Goal: Task Accomplishment & Management: Complete application form

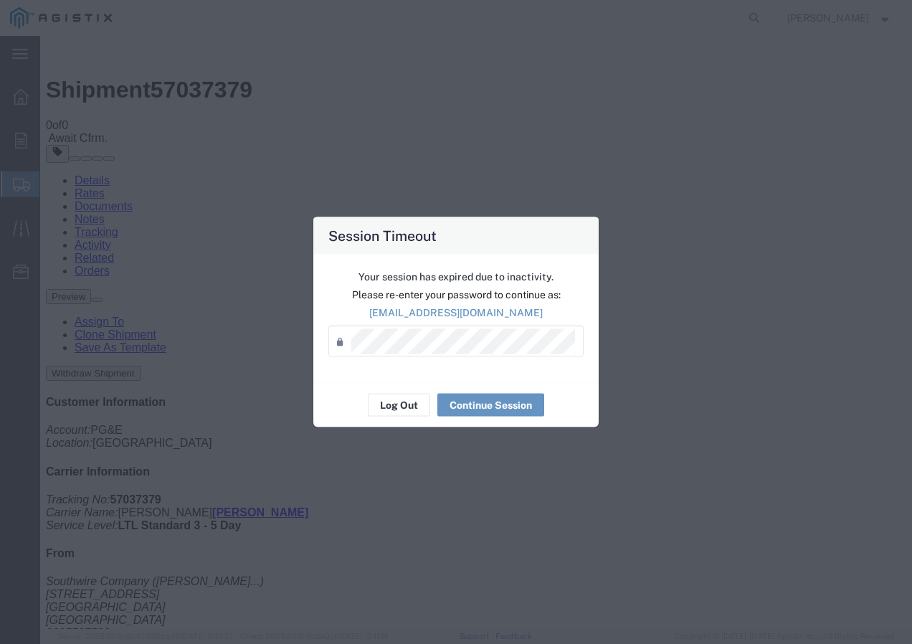
click at [389, 381] on div "Your session has expired due to inactivity. Please re-enter your password to co…" at bounding box center [455, 319] width 285 height 128
click at [405, 410] on button "Log Out" at bounding box center [399, 405] width 62 height 23
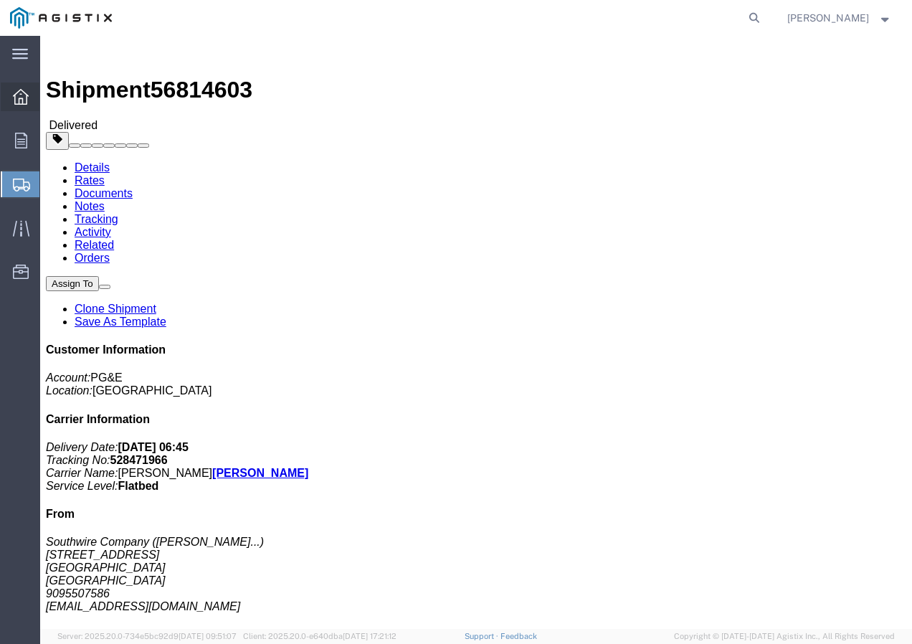
click at [13, 95] on div at bounding box center [21, 96] width 40 height 29
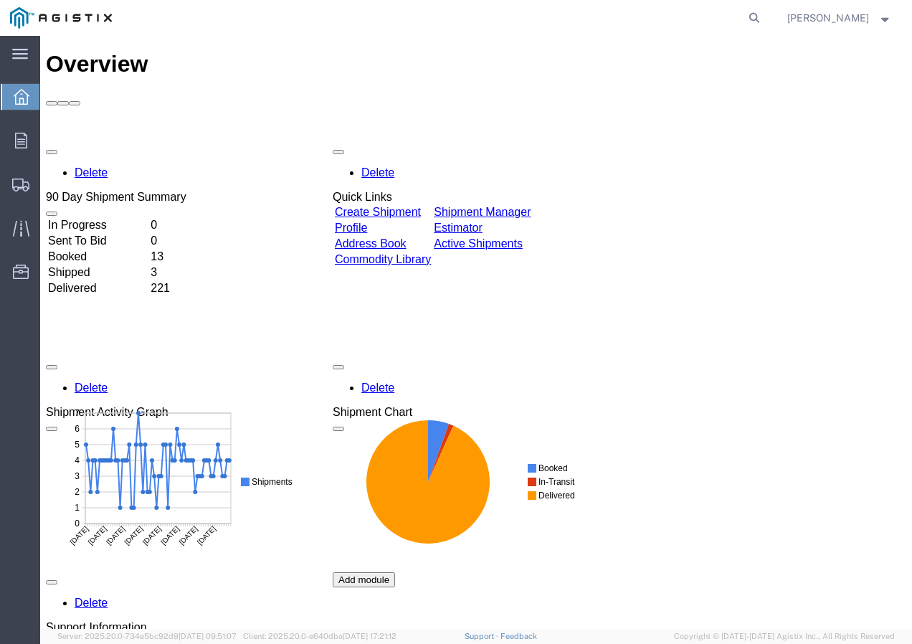
click at [421, 206] on link "Create Shipment" at bounding box center [378, 212] width 86 height 12
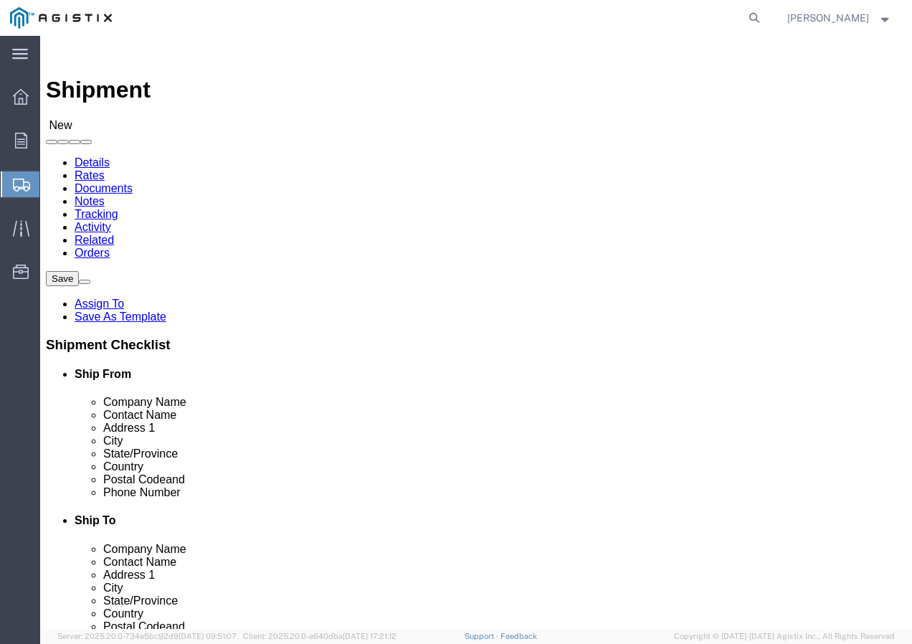
select select
click select "Select PG&E Southwire Company"
select select "9596"
click select "Select PG&E Southwire Company"
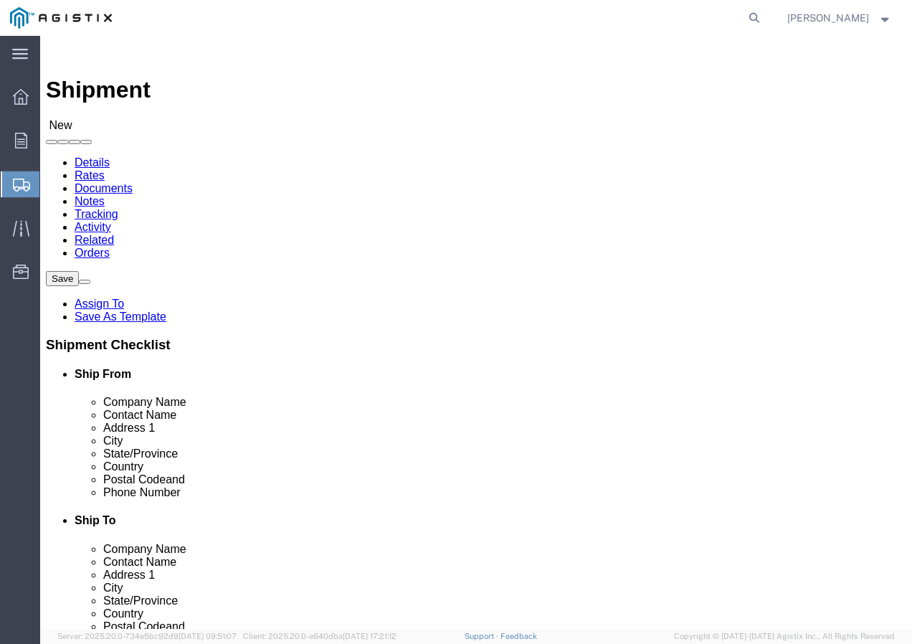
select select "PURCHORD"
select select
select select "MYPROFILE"
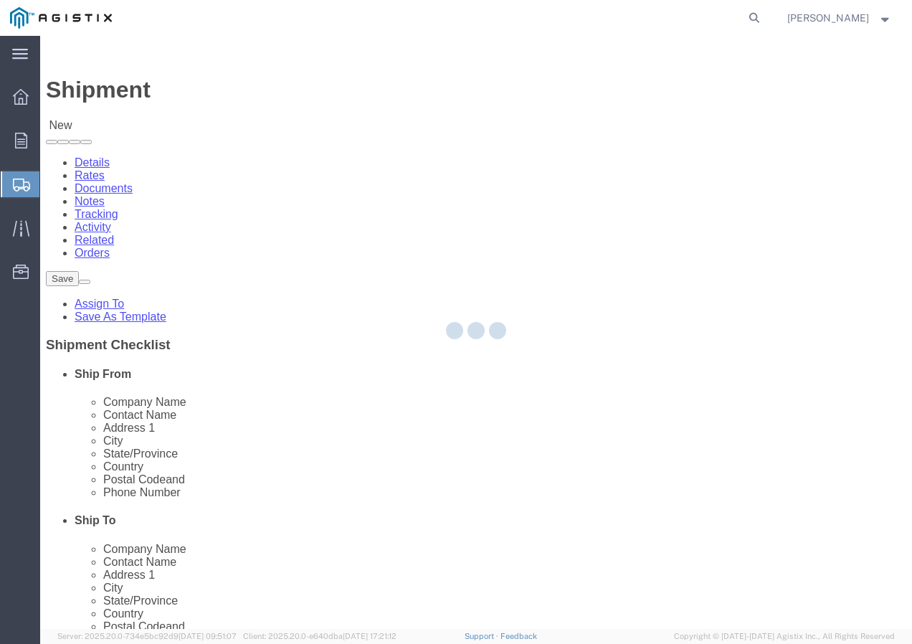
type input "Southwire Company"
type input "[PERSON_NAME]"
type input "[STREET_ADDRESS]"
type input "Fontana"
type input "92337"
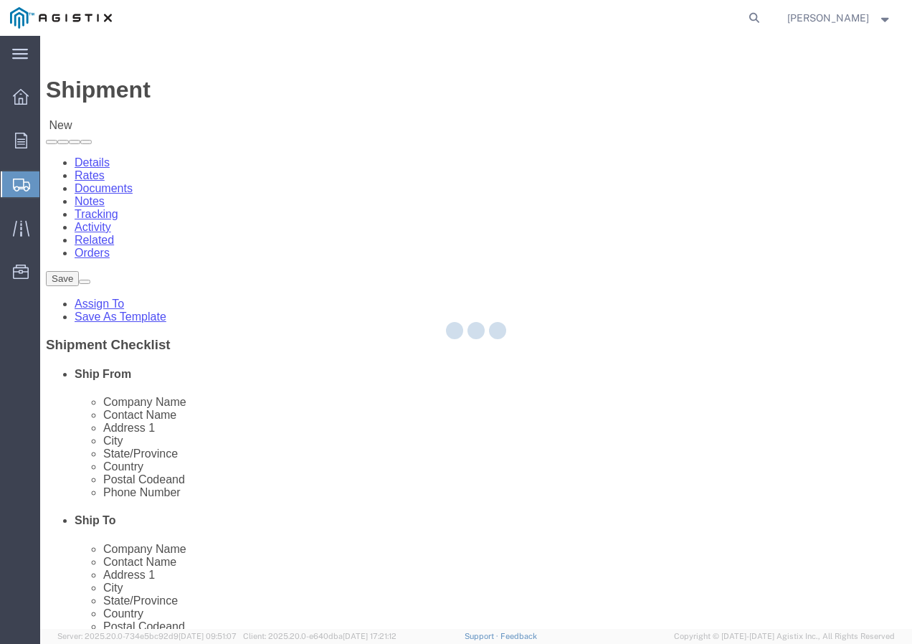
type input "9095507586"
type input "[EMAIL_ADDRESS][DOMAIN_NAME]"
checkbox input "true"
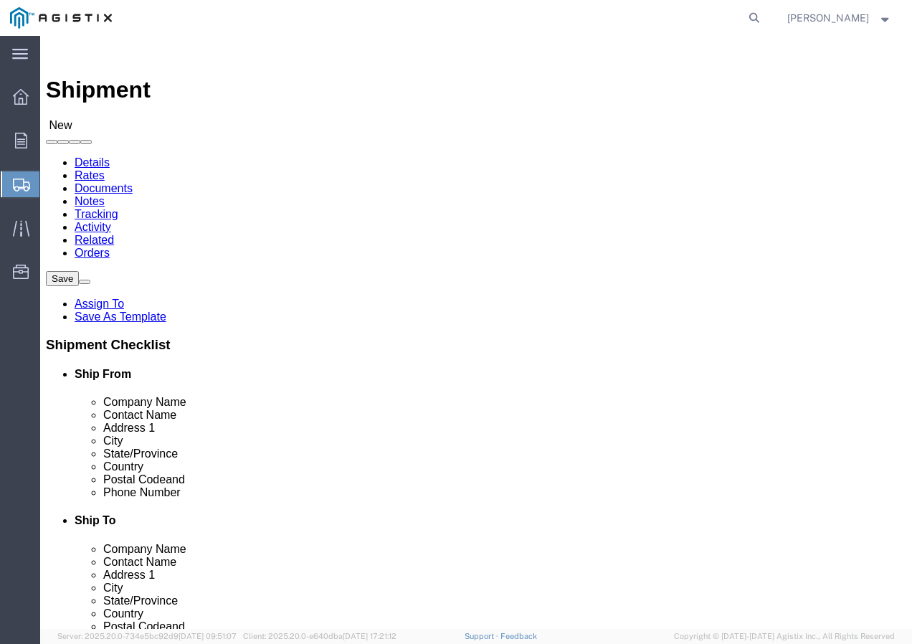
select select "CA"
click select "Select All Others [GEOGRAPHIC_DATA] [GEOGRAPHIC_DATA] [GEOGRAPHIC_DATA] [GEOGRA…"
select select "19996"
click select "Select All Others [GEOGRAPHIC_DATA] [GEOGRAPHIC_DATA] [GEOGRAPHIC_DATA] [GEOGRA…"
click span
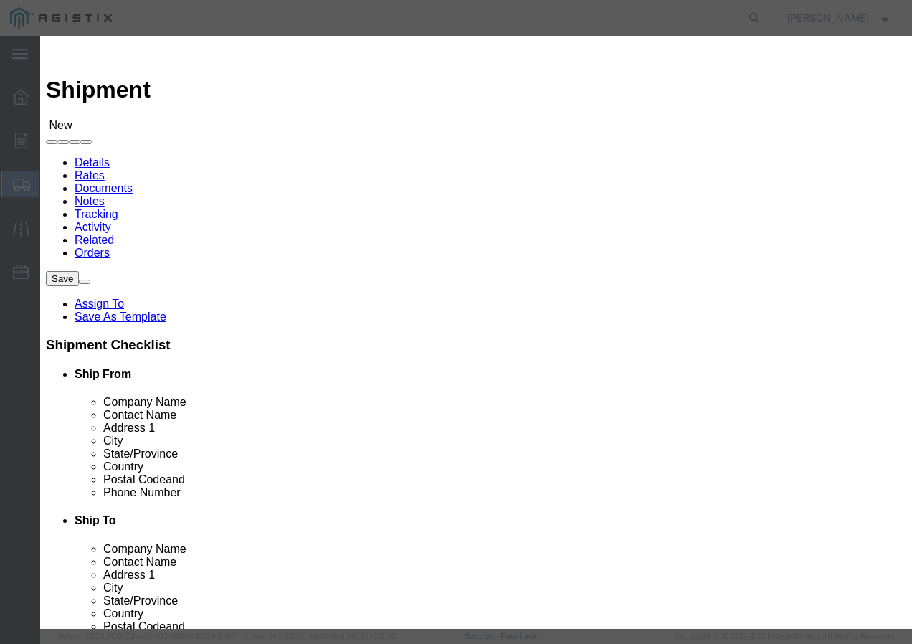
click select "Search by Address Book Name City Company Name Contact Name Country CustomerAlia…"
select select "city"
click select "Search by Address Book Name City Company Name Contact Name Country CustomerAlia…"
click input "text"
type input "[GEOGRAPHIC_DATA]"
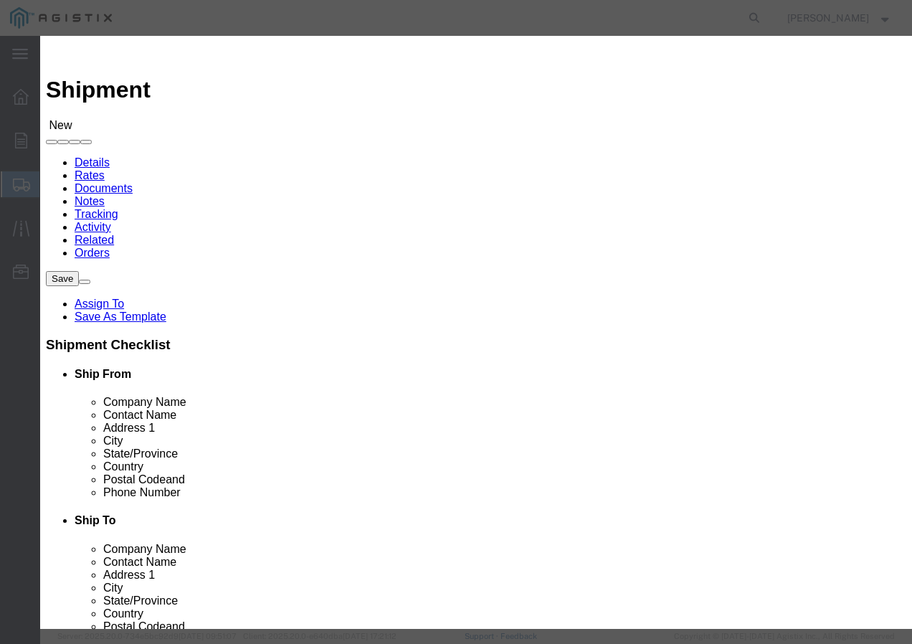
click icon "button"
click button "Select"
select select
type input "PG&E"
type input "[STREET_ADDRESS]"
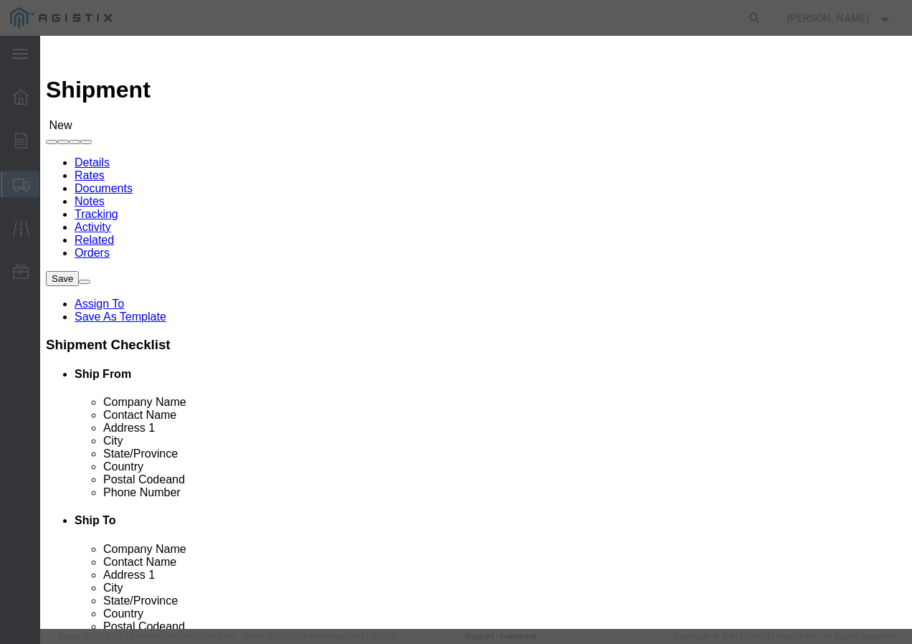
type input "Wheatland"
type input "95692"
select select "CA"
click button "Close"
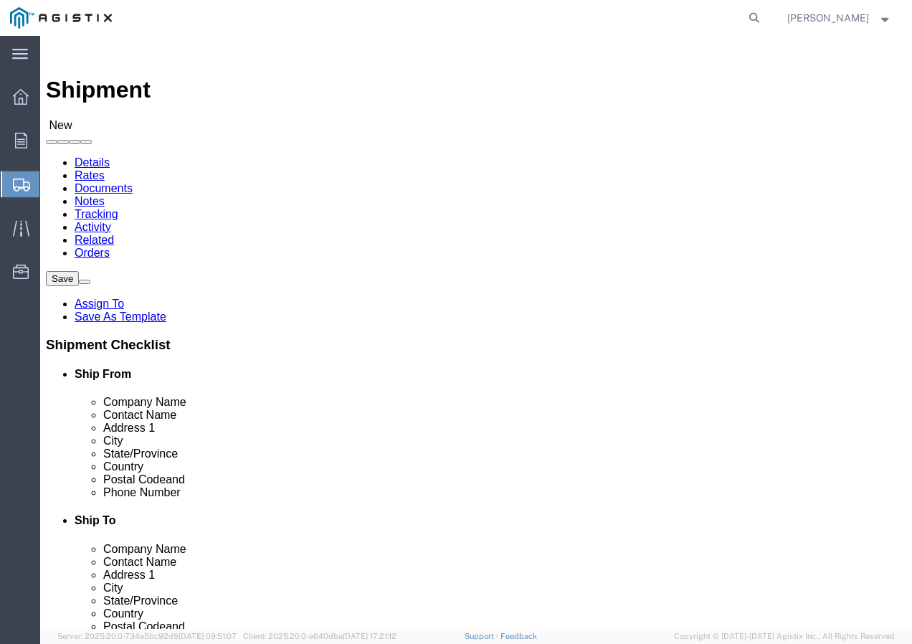
click input "text"
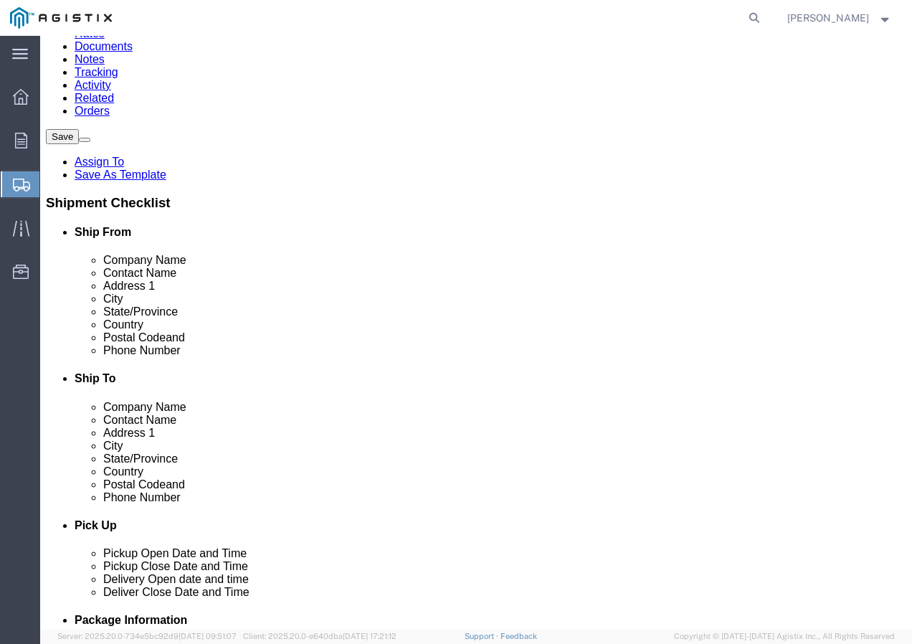
scroll to position [143, 0]
type input "Marysville Receiving"
click input "text"
paste input "9167493050"
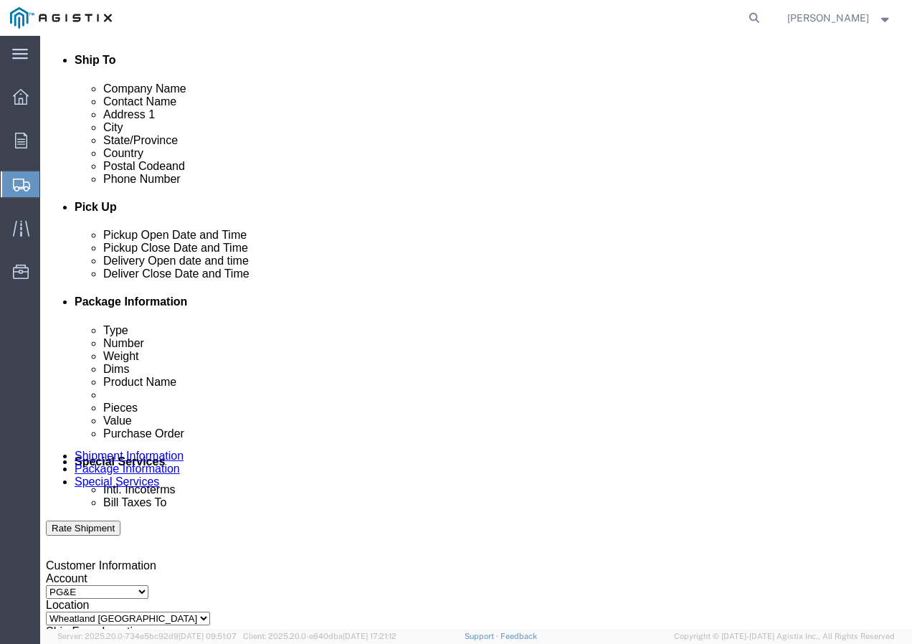
scroll to position [502, 0]
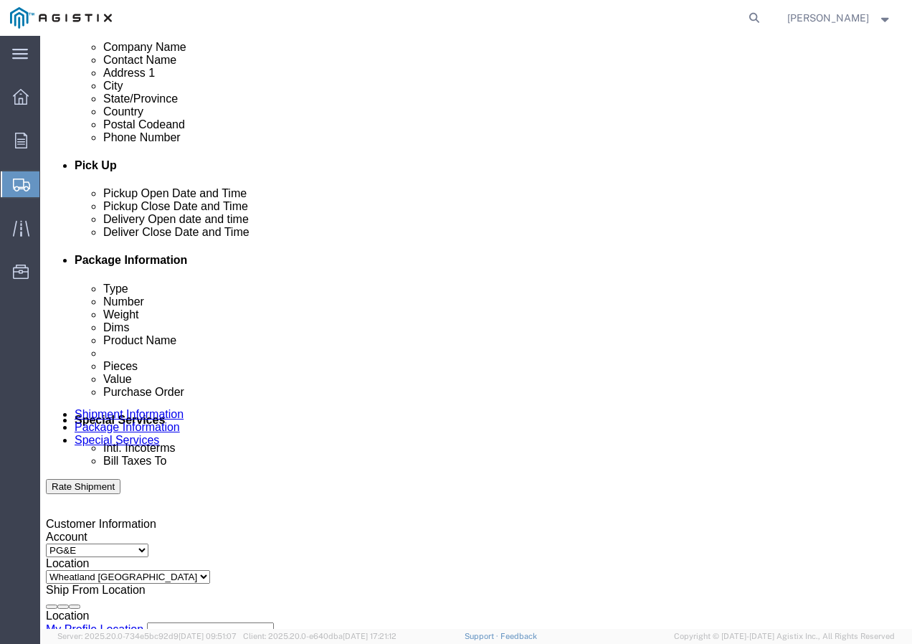
type input "9167493050"
click div "[DATE] 10:00 AM"
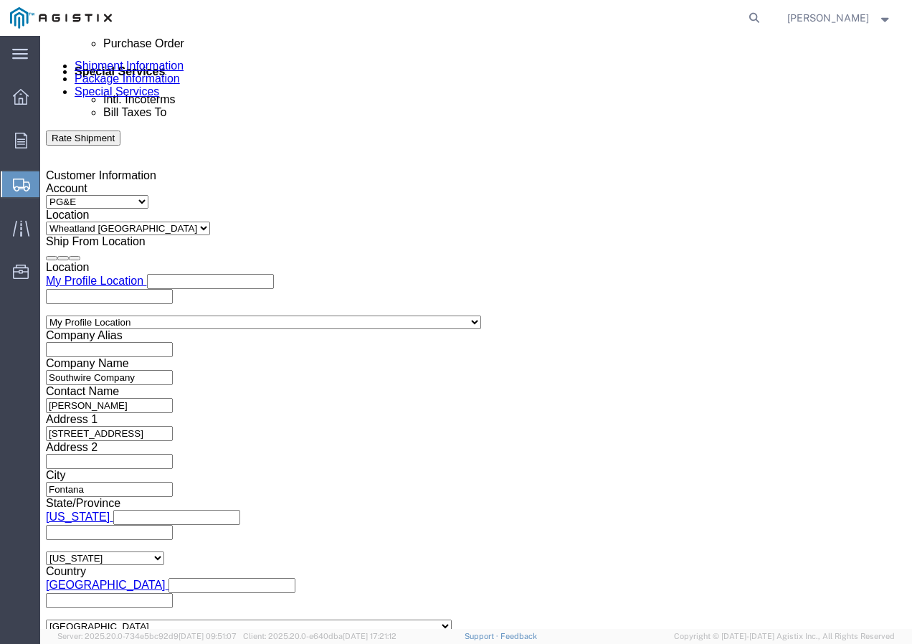
click input "10:00 AM"
type input "10:30 AM"
click button "Apply"
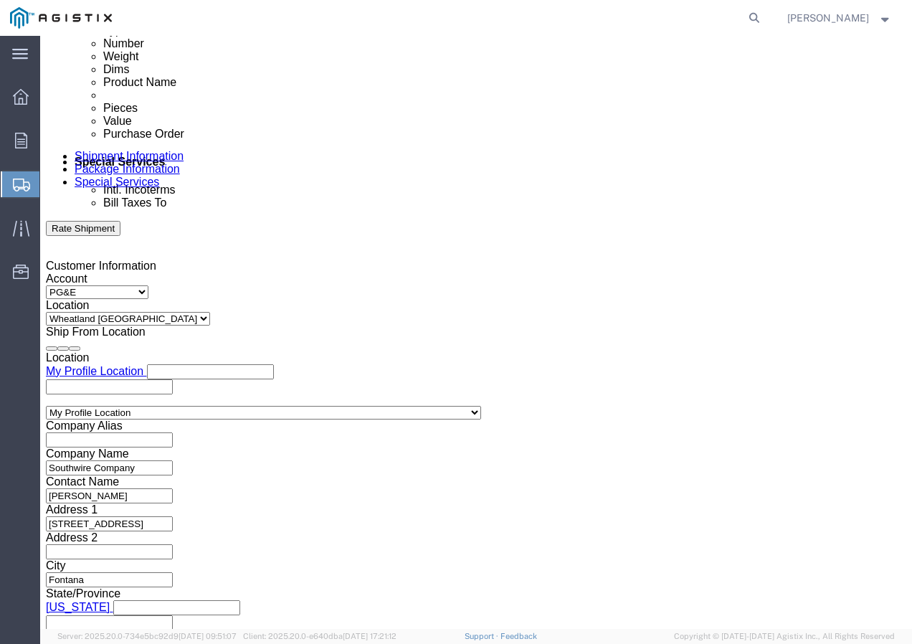
scroll to position [635, 0]
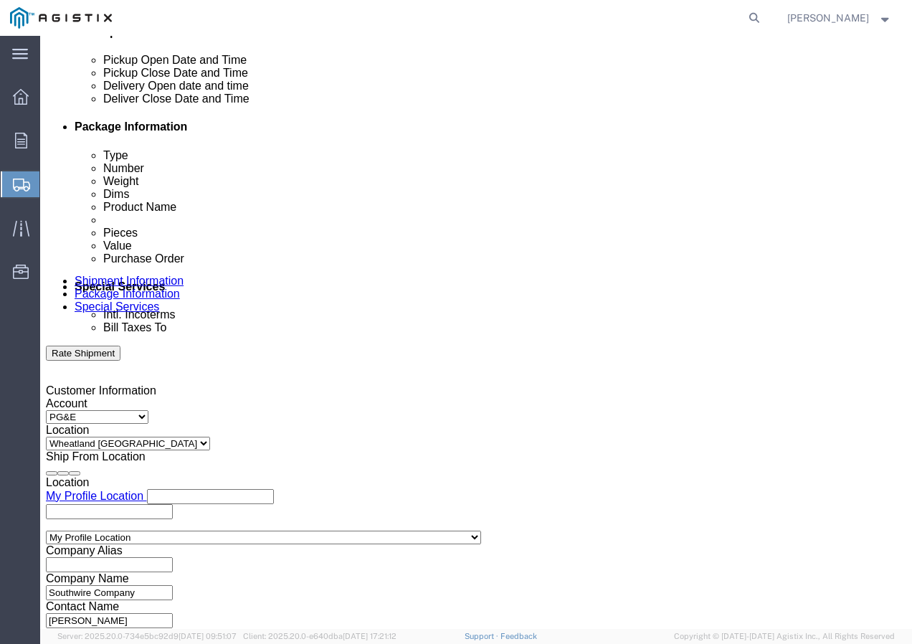
click div
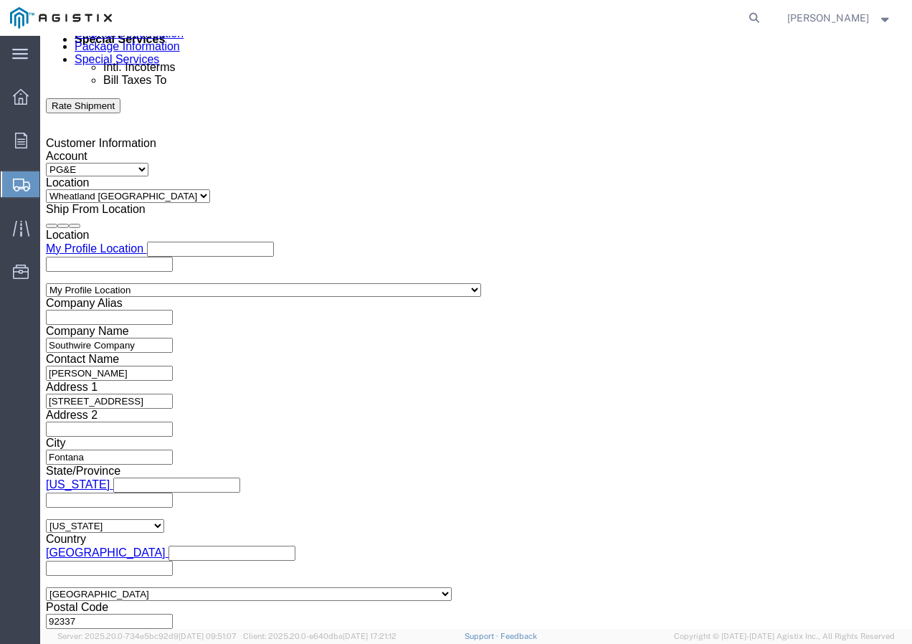
click button "Apply"
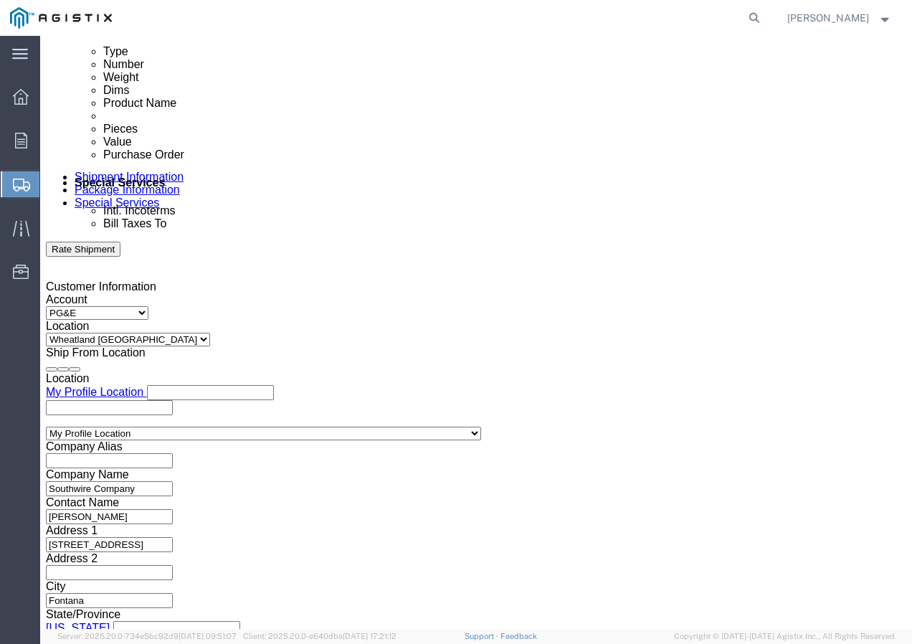
click div
click button "Apply"
click input "text"
paste input "3501424723"
type input "3501424723"
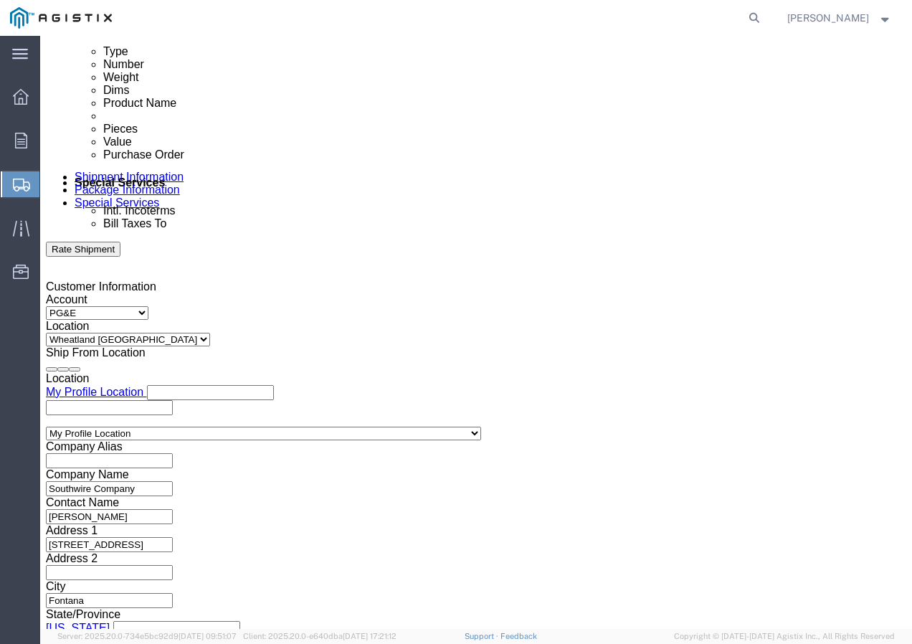
click select "Select Account Type Activity ID Airline Appointment Number ASN Batch Request # …"
select select "SHIPMENTIDNUM"
click select "Select Account Type Activity ID Airline Appointment Number ASN Batch Request # …"
drag, startPoint x: 366, startPoint y: 392, endPoint x: 859, endPoint y: 388, distance: 492.6
click input "text"
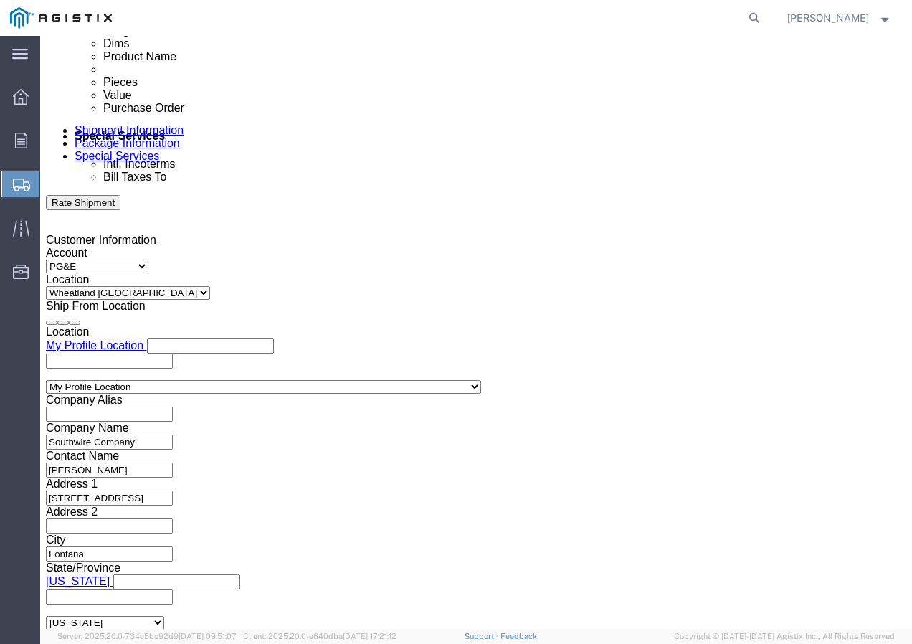
scroll to position [811, 0]
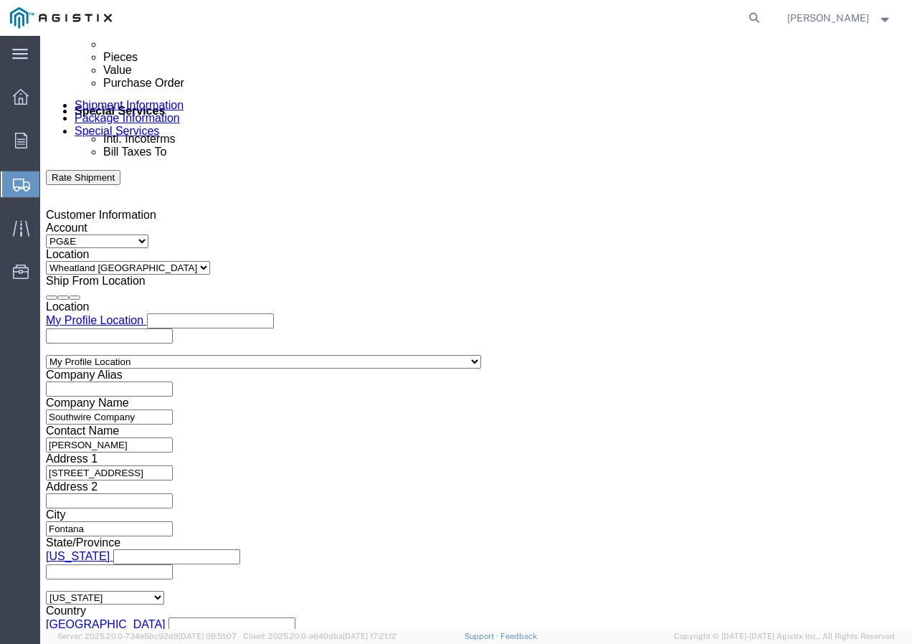
type input "7561435"
click select "Select Air Less than Truckload Multi-Leg Ocean Freight Rail Small Parcel Truckl…"
select select "TL"
click select "Select Air Less than Truckload Multi-Leg Ocean Freight Rail Small Parcel Truckl…"
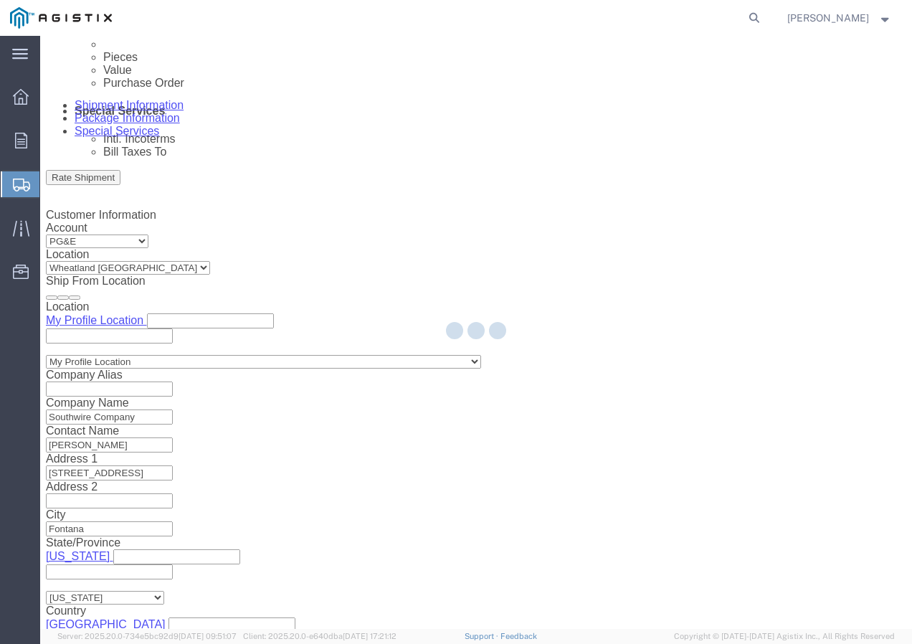
select select
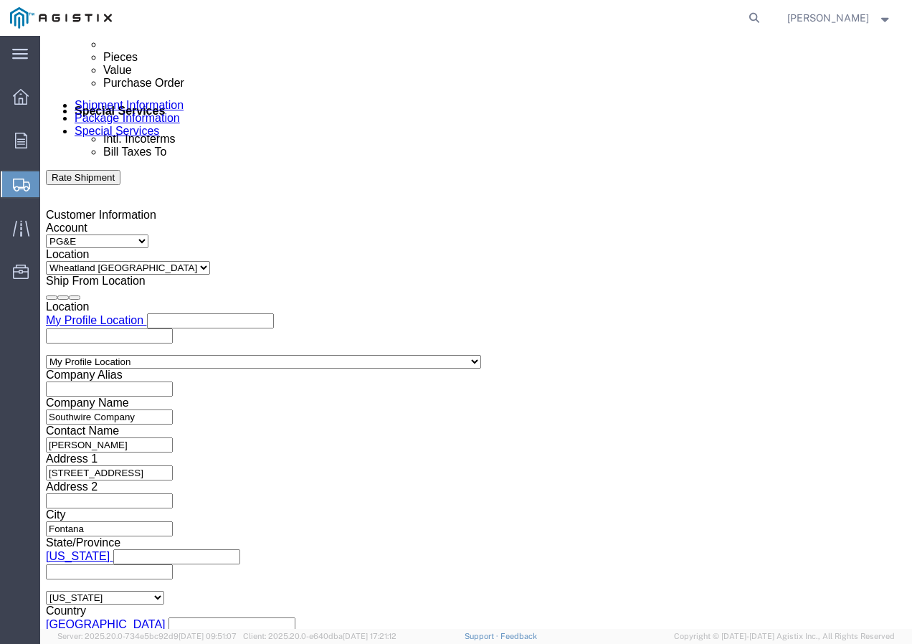
drag, startPoint x: 127, startPoint y: 563, endPoint x: 87, endPoint y: 527, distance: 53.8
click select "Select 1-Ton (PSS) 10 Wheel 10 Yard Dump Truck 20 Yard Dump Truck Bobtail Botto…"
select select "FLBD"
click select "Select 1-Ton (PSS) 10 Wheel 10 Yard Dump Truck 20 Yard Dump Truck Bobtail Botto…"
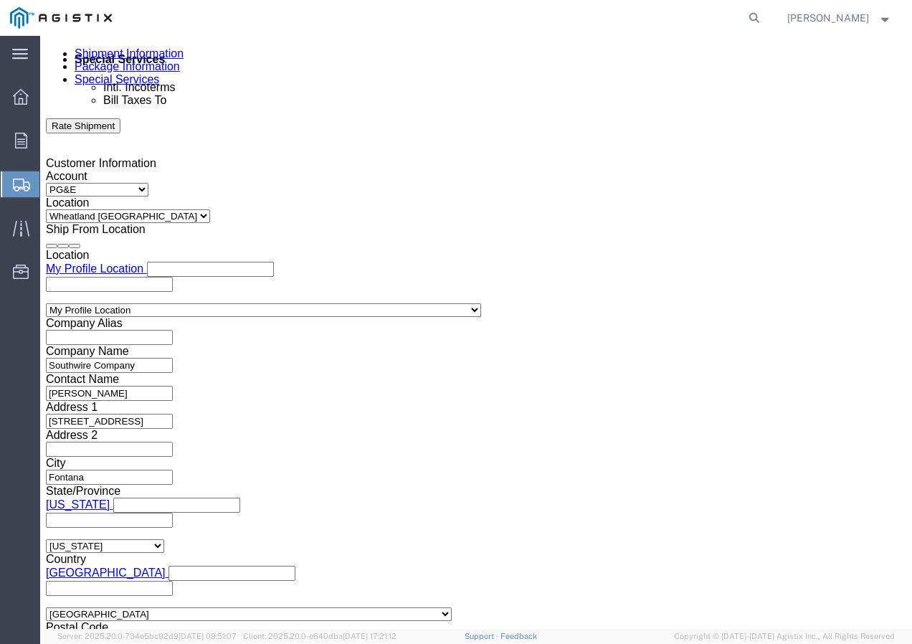
scroll to position [883, 0]
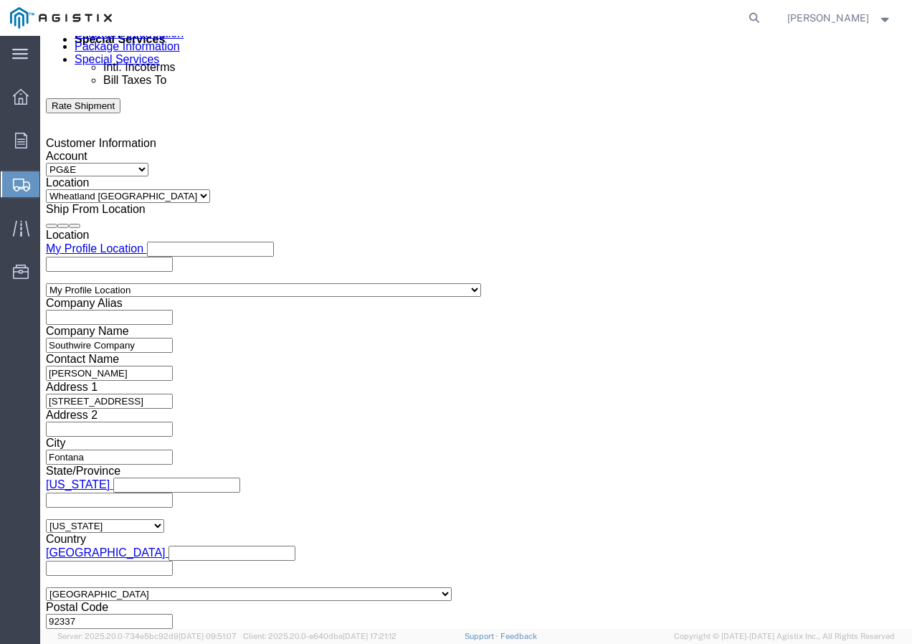
click button "Continue"
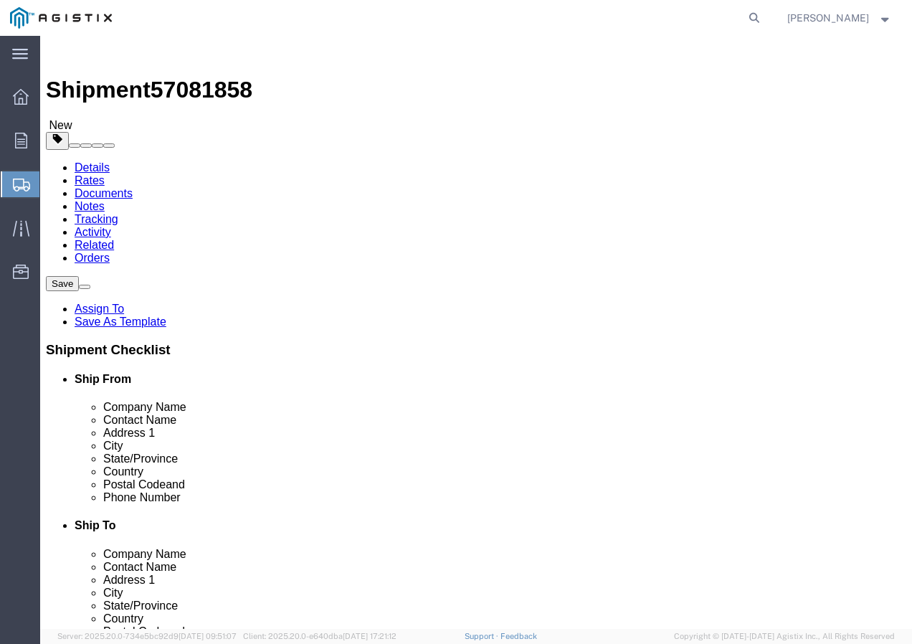
click select "Select Bulk Bundle(s) Cardboard Box(es) Carton(s) Crate(s) Drum(s) (Fiberboard)…"
select select "YRPK"
click select "Select Bulk Bundle(s) Cardboard Box(es) Carton(s) Crate(s) Drum(s) (Fiberboard)…"
click input "text"
type input "50"
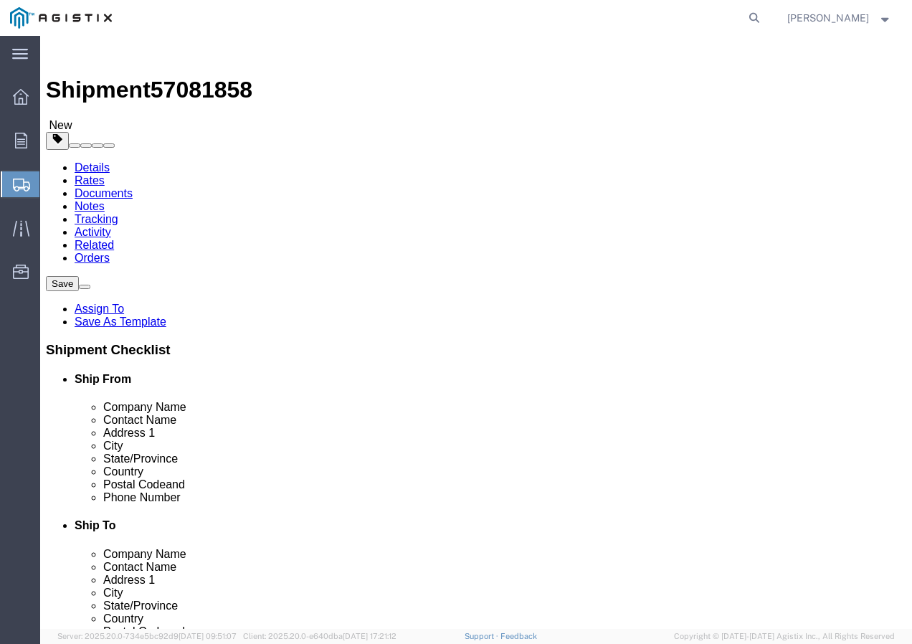
type input "50"
drag, startPoint x: 171, startPoint y: 362, endPoint x: 131, endPoint y: 364, distance: 40.9
click input "0.00"
type input "38000"
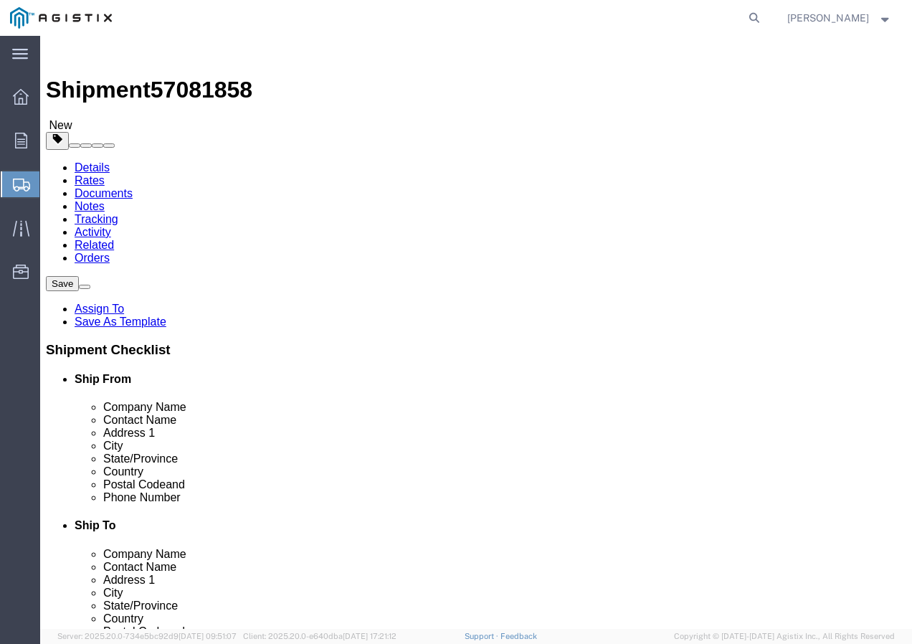
click link "Add Content"
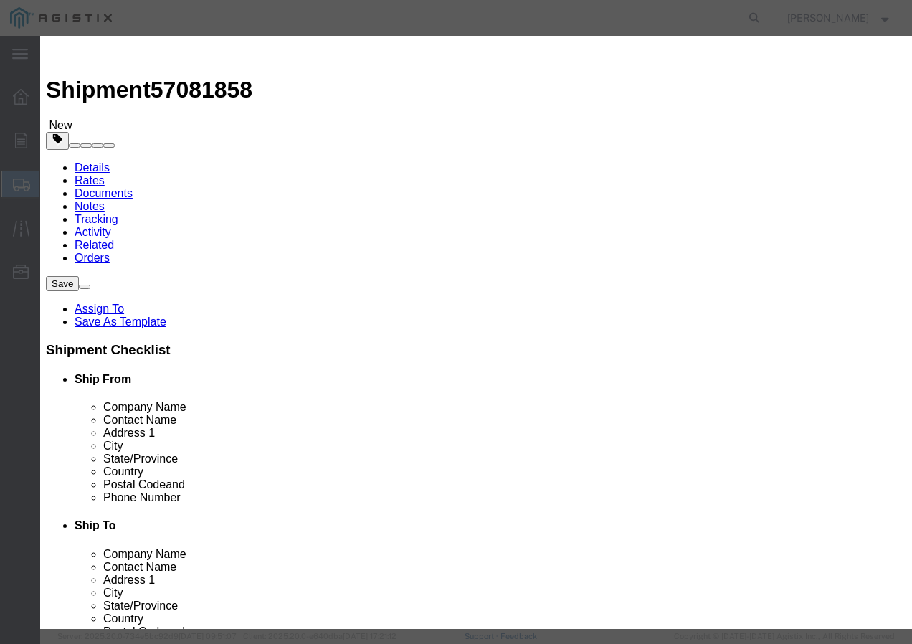
click input "text"
paste input "WIRE, 7/16-7 EHS A-GALV STEEL STRAND"
type input "WIRE, 7/16-7 EHS A-GALV STEEL STRAND"
click input "0"
type input "39"
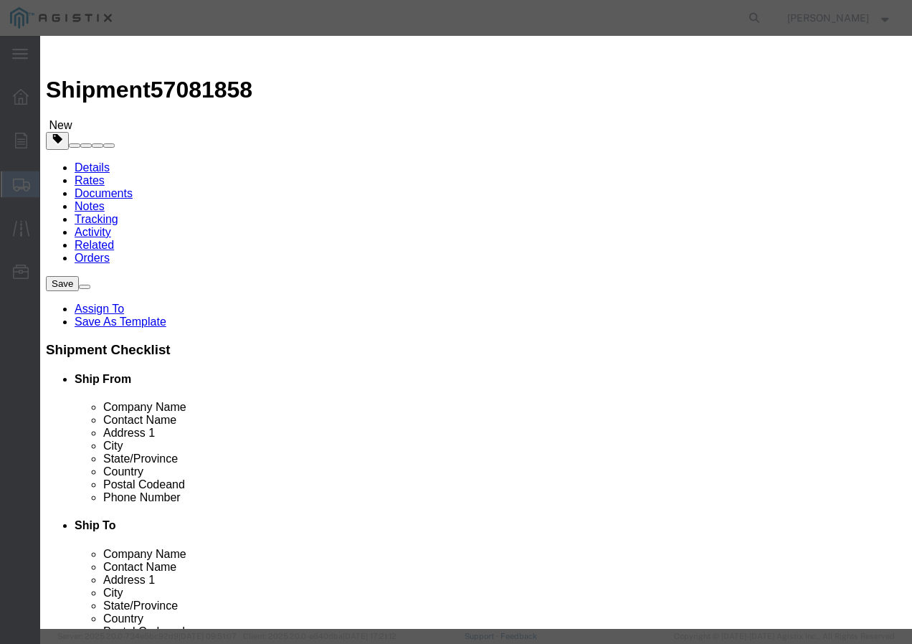
click input "text"
type input "1"
click select "Select 50 55 60 65 70 85 92.5 100 125 175 250 300 400"
select select "100"
click select "Select 50 55 60 65 70 85 92.5 100 125 175 250 300 400"
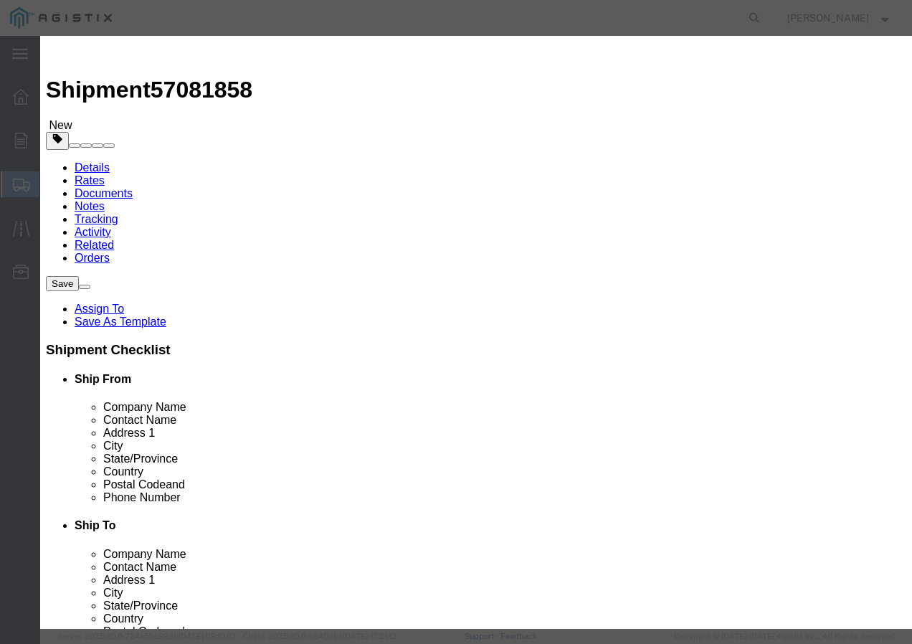
click button "Save & Close"
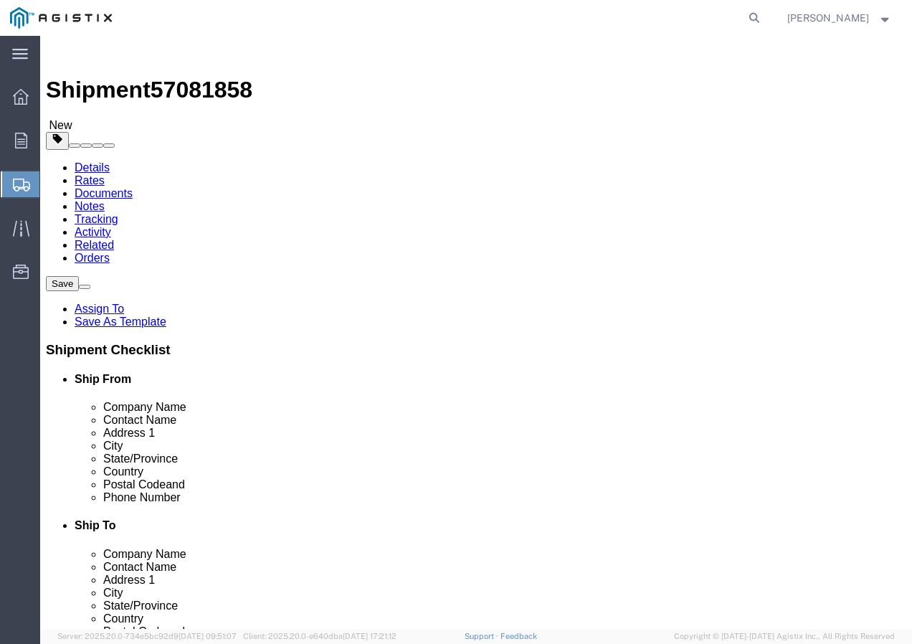
click input "1"
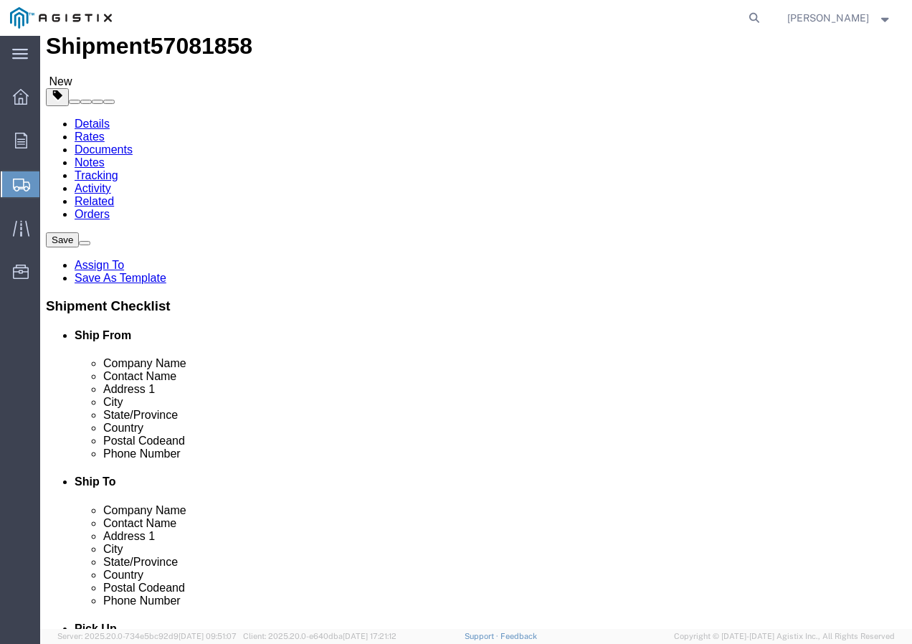
scroll to position [63, 0]
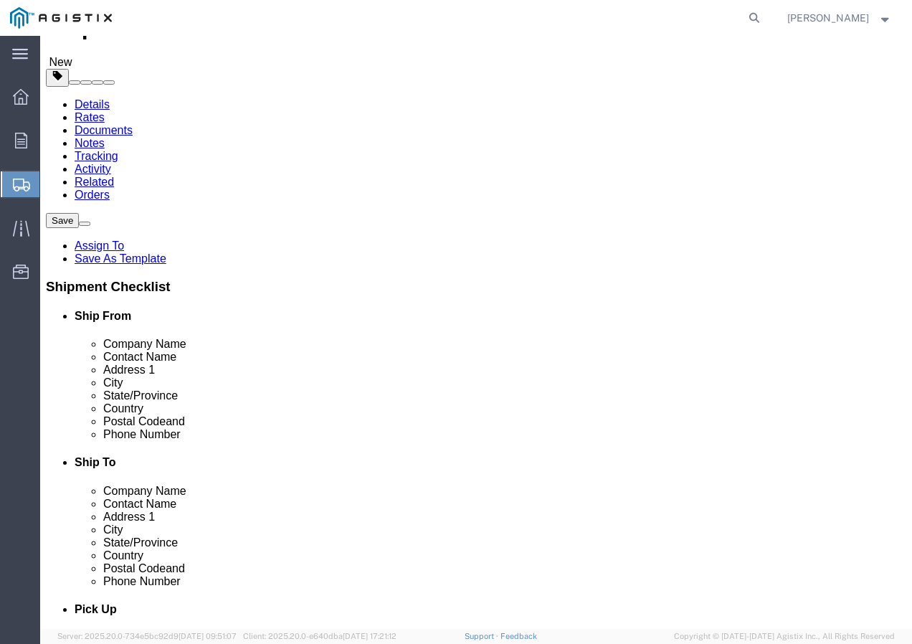
type input "39"
click button "Rate Shipment"
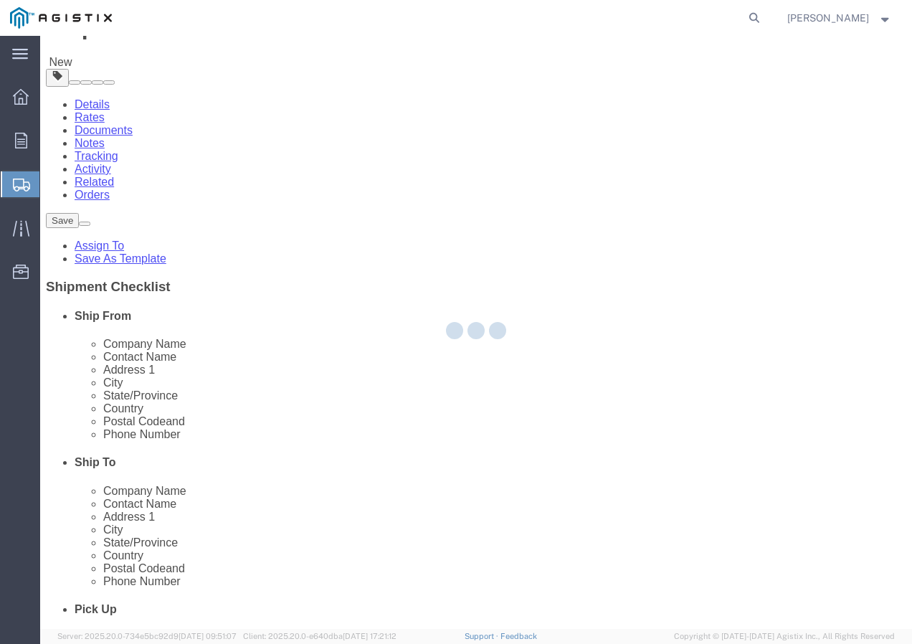
scroll to position [0, 0]
